Goal: Find specific page/section: Find specific page/section

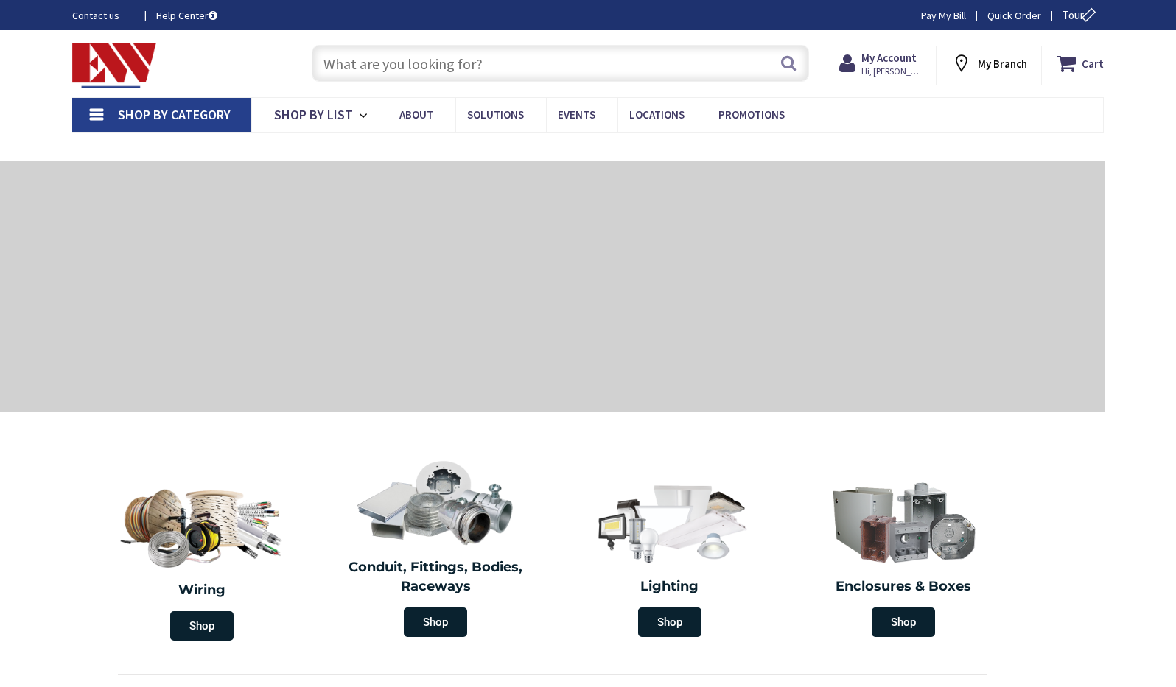
click at [346, 64] on input "text" at bounding box center [560, 63] width 497 height 37
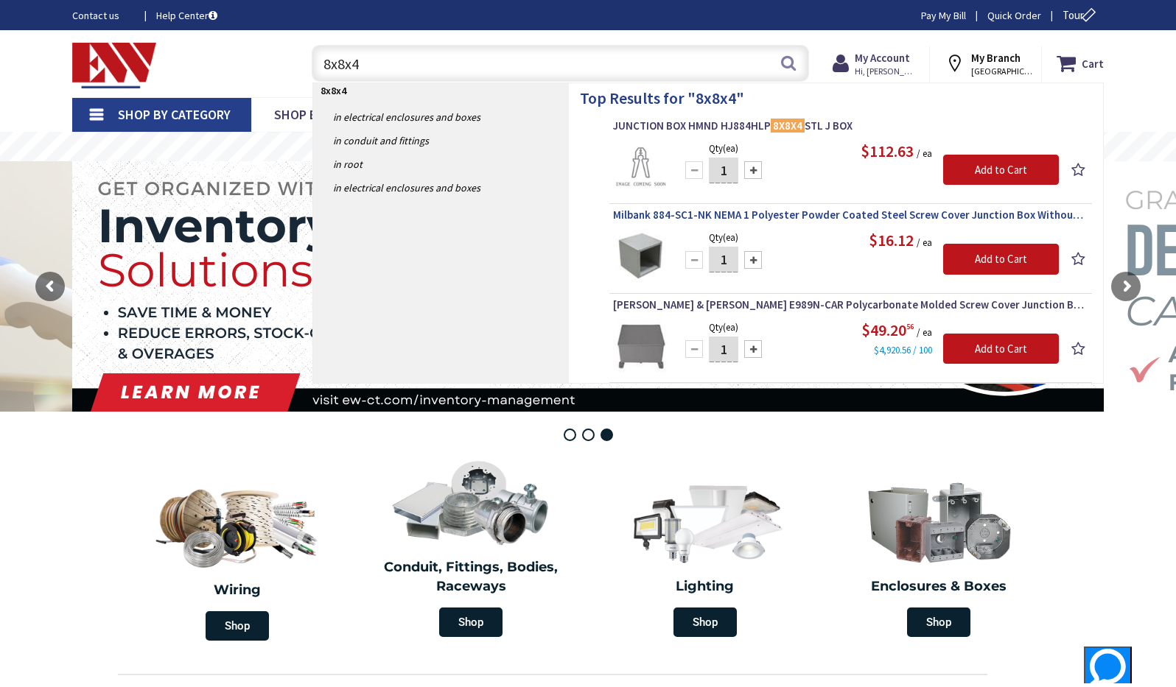
type input "8x8x4"
click at [726, 214] on span "Milbank 884-SC1-NK NEMA 1 Polyester Powder Coated Steel Screw Cover Junction Bo…" at bounding box center [850, 215] width 475 height 15
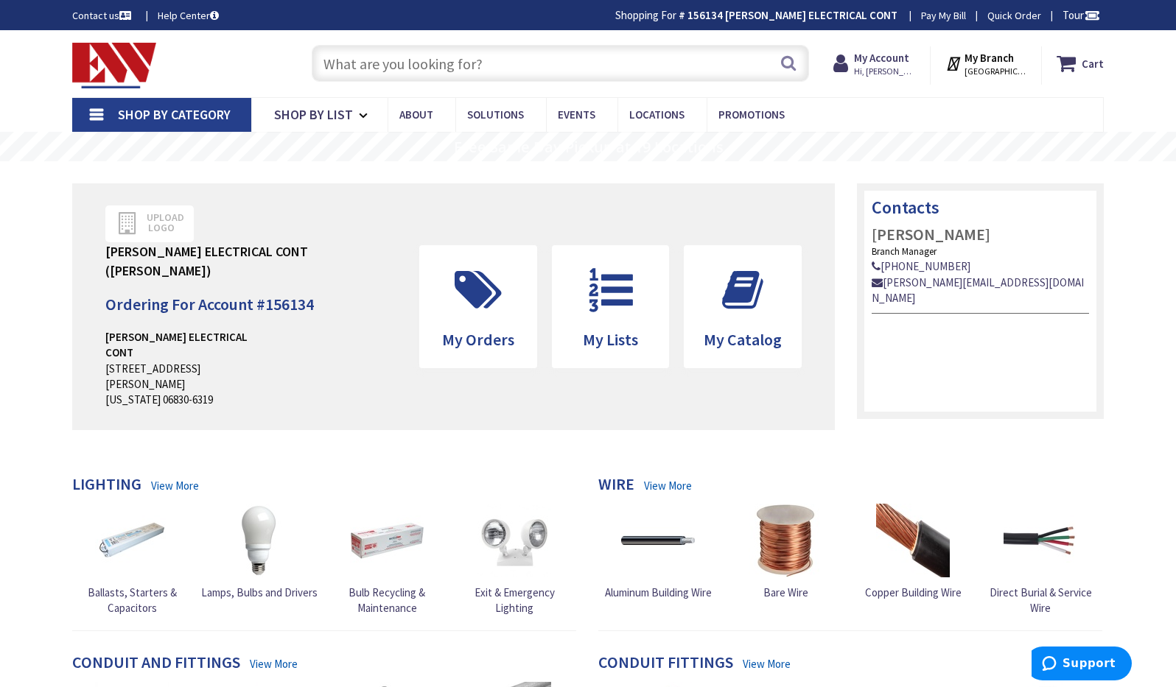
click at [410, 62] on input "text" at bounding box center [560, 63] width 497 height 37
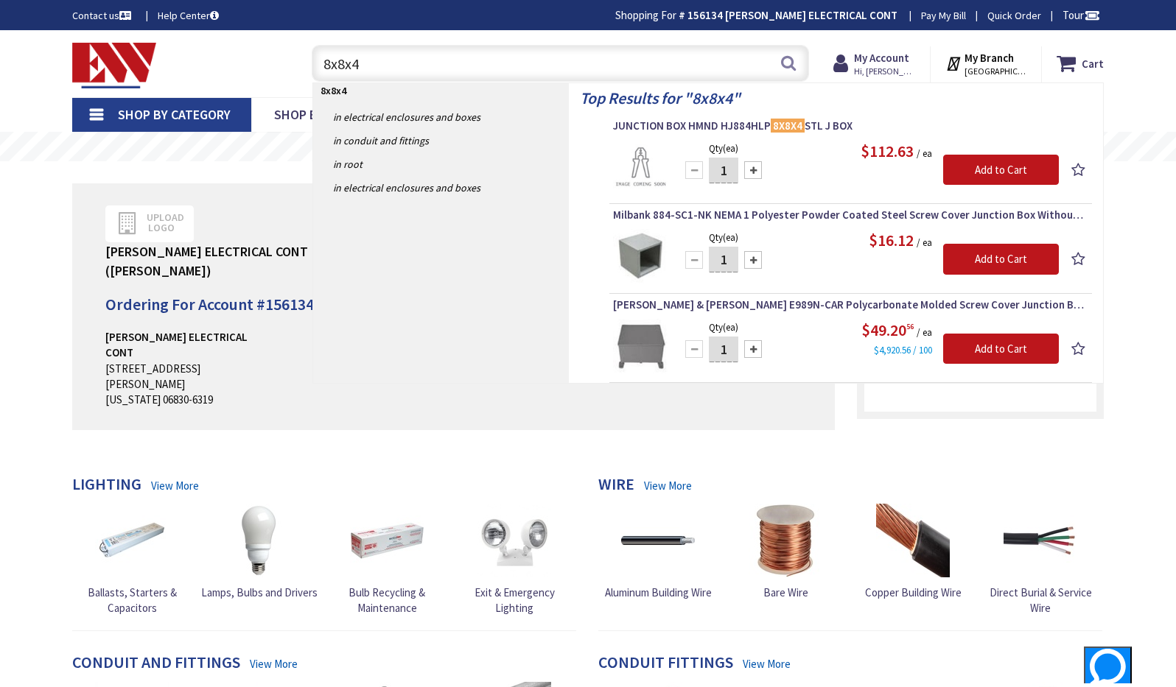
type input "8x8x4"
click at [641, 340] on img at bounding box center [640, 346] width 55 height 55
